Goal: Complete application form

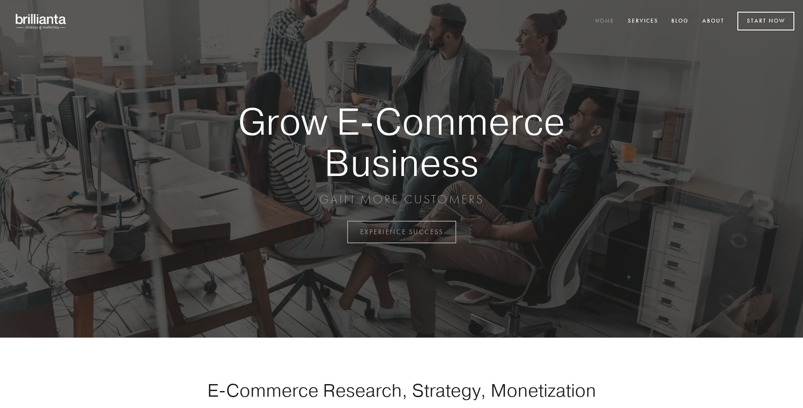
scroll to position [2277, 0]
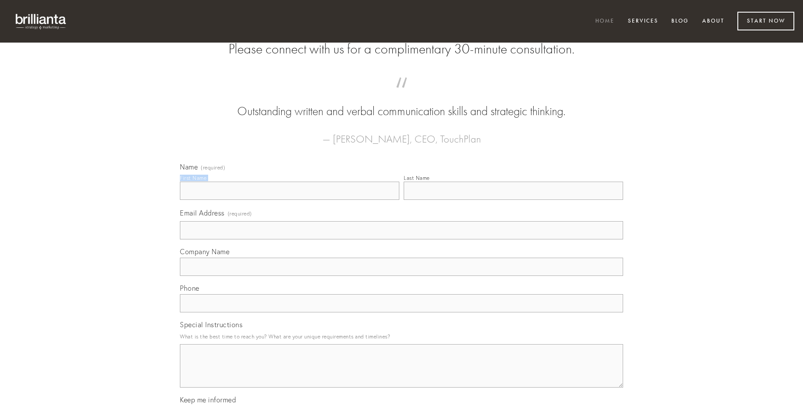
type input "[PERSON_NAME]"
click at [513, 200] on input "Last Name" at bounding box center [512, 191] width 219 height 18
type input "[PERSON_NAME]"
click at [401, 239] on input "Email Address (required)" at bounding box center [401, 230] width 443 height 18
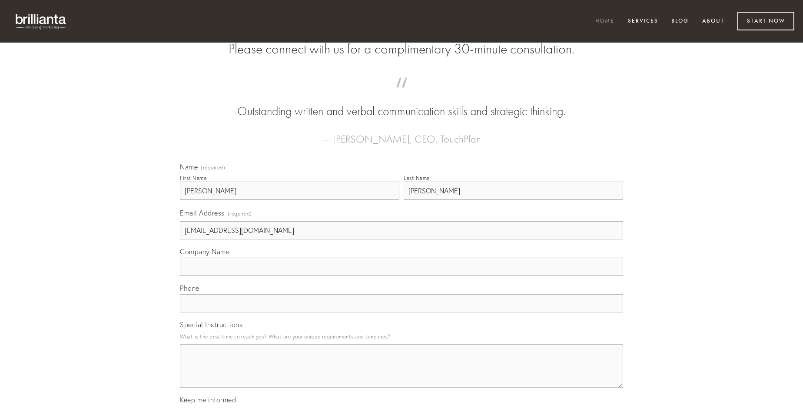
type input "[EMAIL_ADDRESS][DOMAIN_NAME]"
click at [401, 276] on input "Company Name" at bounding box center [401, 267] width 443 height 18
type input "veniam"
click at [401, 312] on input "text" at bounding box center [401, 303] width 443 height 18
click at [401, 373] on textarea "Special Instructions" at bounding box center [401, 365] width 443 height 43
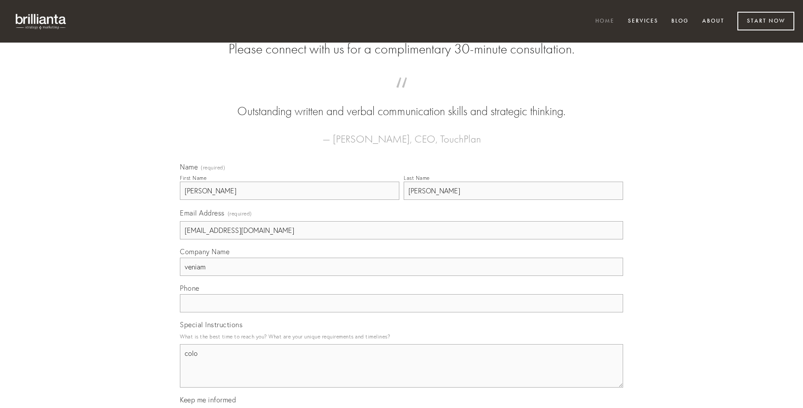
type textarea "colo"
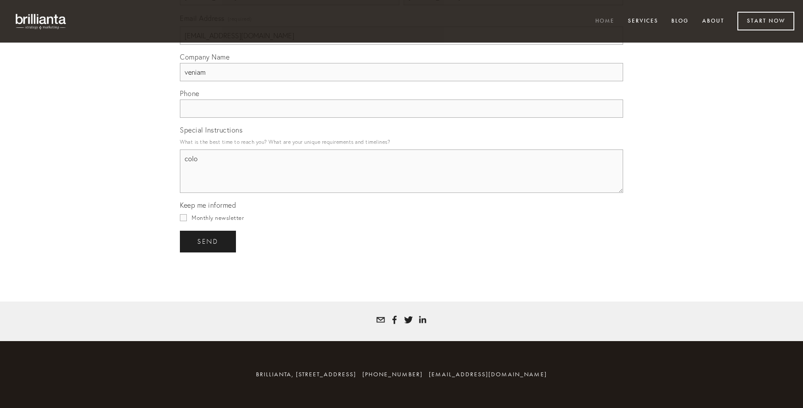
click at [208, 241] on span "send" at bounding box center [207, 242] width 21 height 8
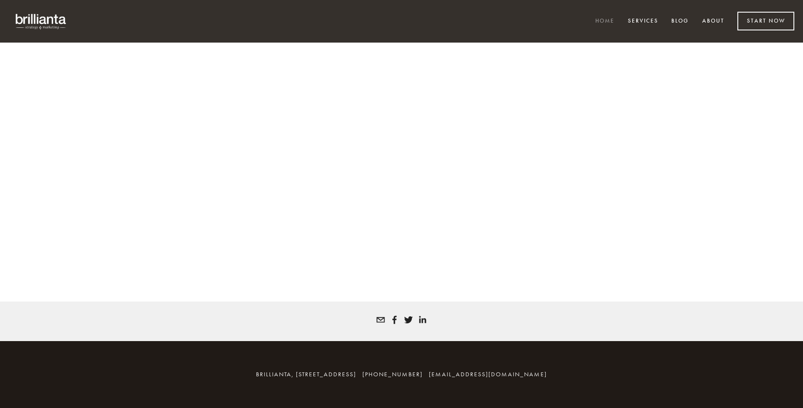
scroll to position [2265, 0]
